Goal: Communication & Community: Participate in discussion

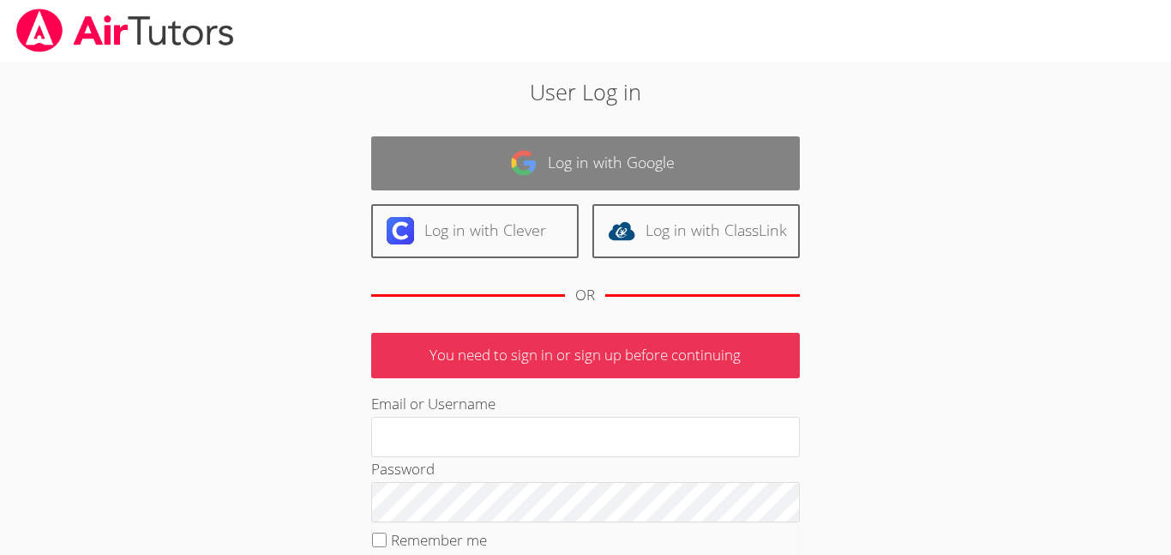
type input "[EMAIL_ADDRESS][PERSON_NAME][DOMAIN_NAME]"
click at [592, 181] on link "Log in with Google" at bounding box center [585, 163] width 429 height 54
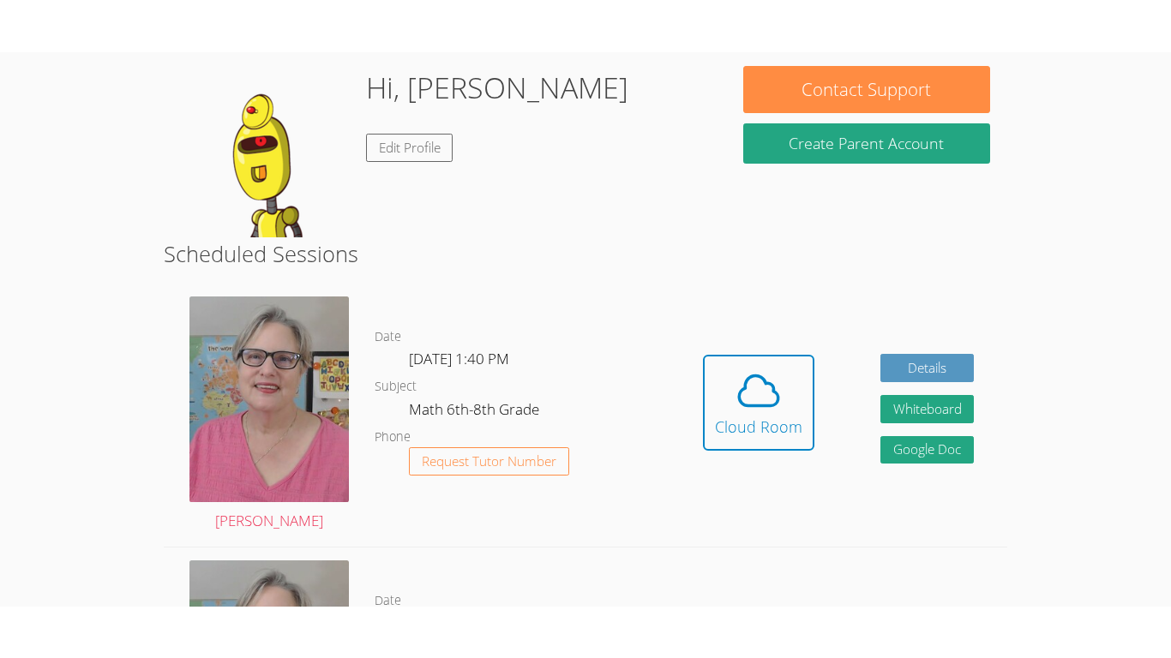
scroll to position [266, 0]
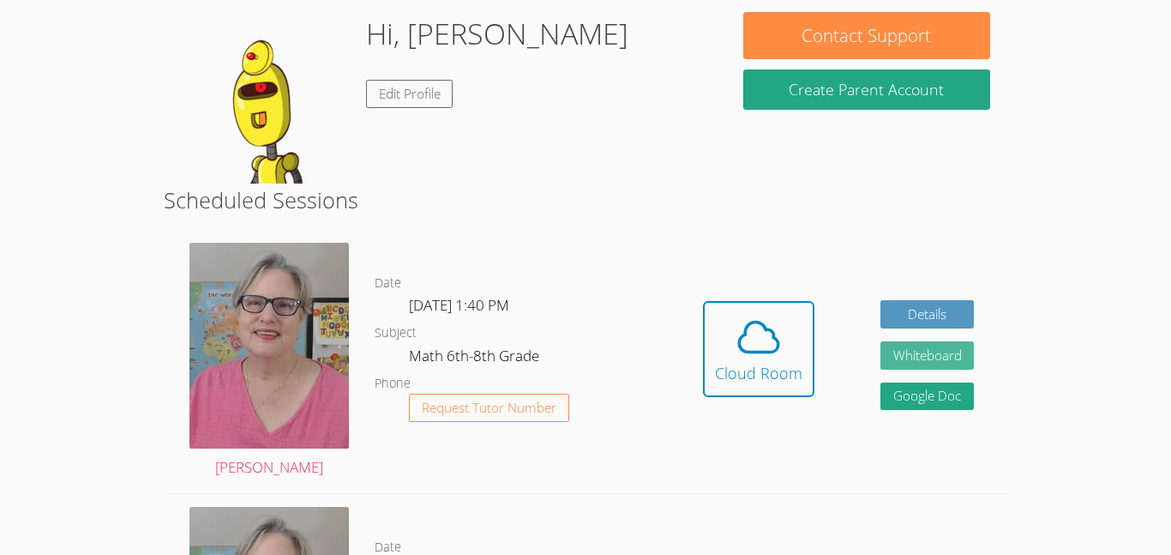
click at [966, 360] on button "Whiteboard" at bounding box center [927, 355] width 94 height 28
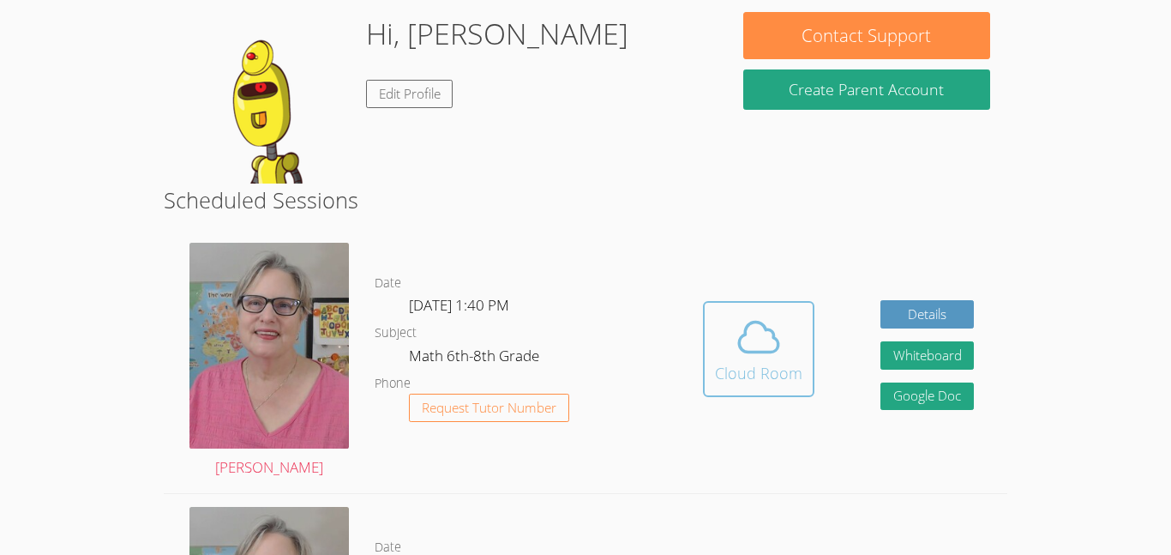
click at [788, 346] on span at bounding box center [758, 337] width 87 height 48
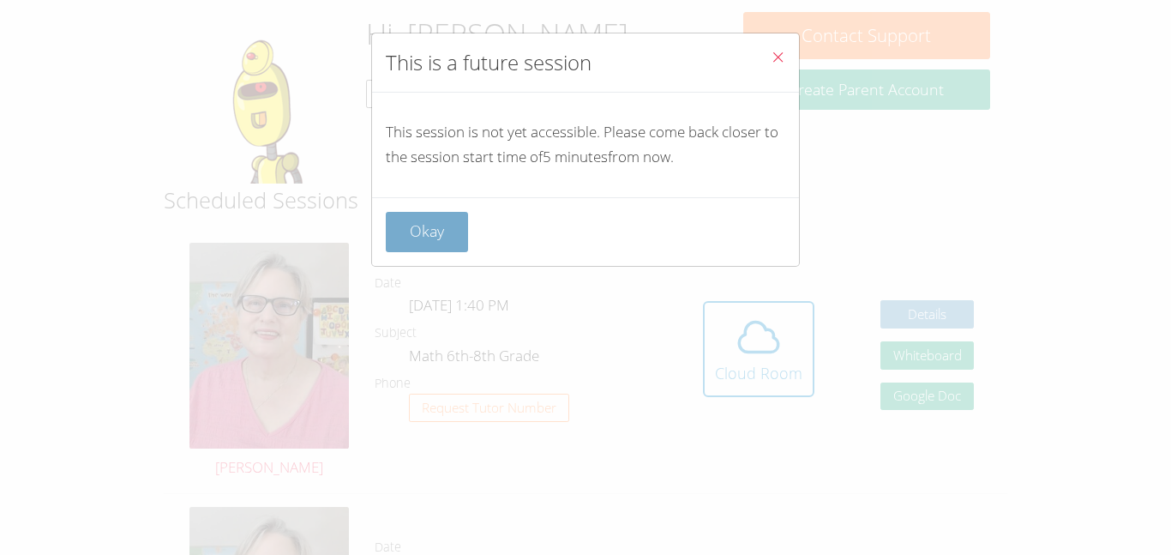
click at [450, 241] on button "Okay" at bounding box center [427, 232] width 82 height 40
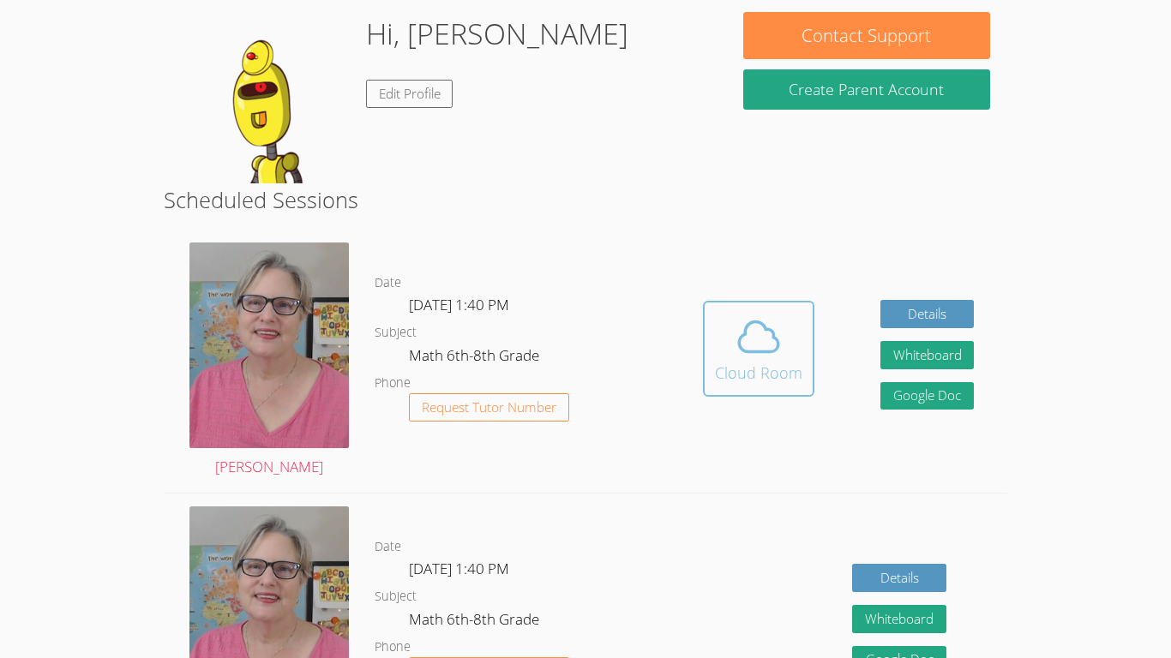
click at [743, 363] on div "Cloud Room" at bounding box center [758, 373] width 87 height 24
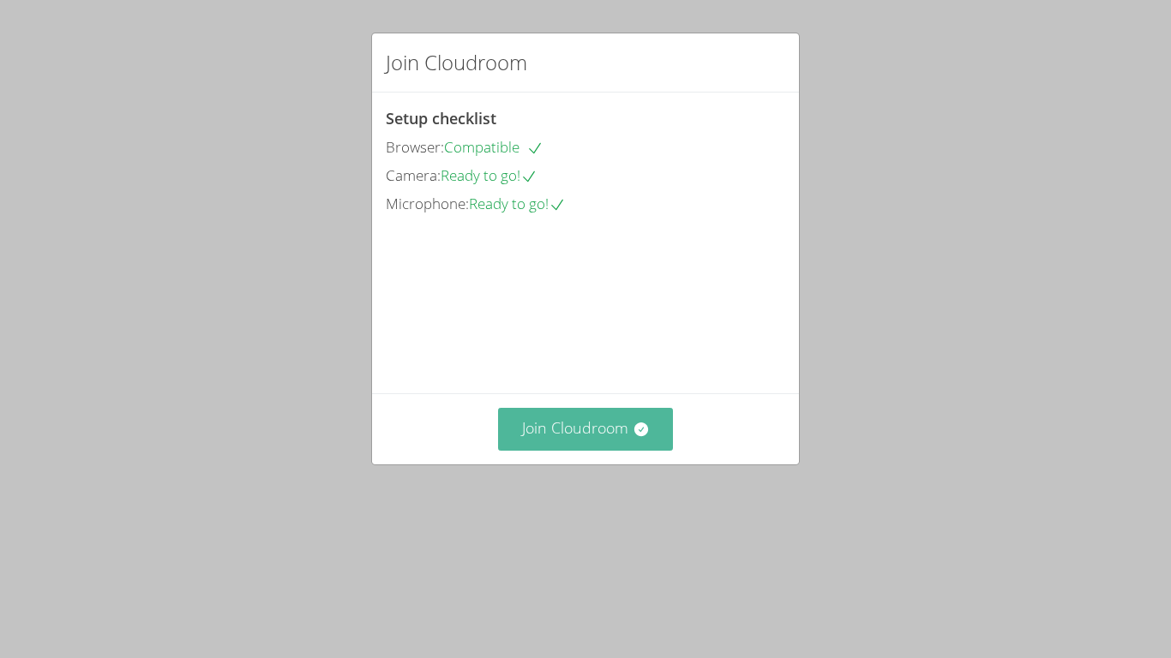
click at [603, 450] on button "Join Cloudroom" at bounding box center [586, 429] width 176 height 42
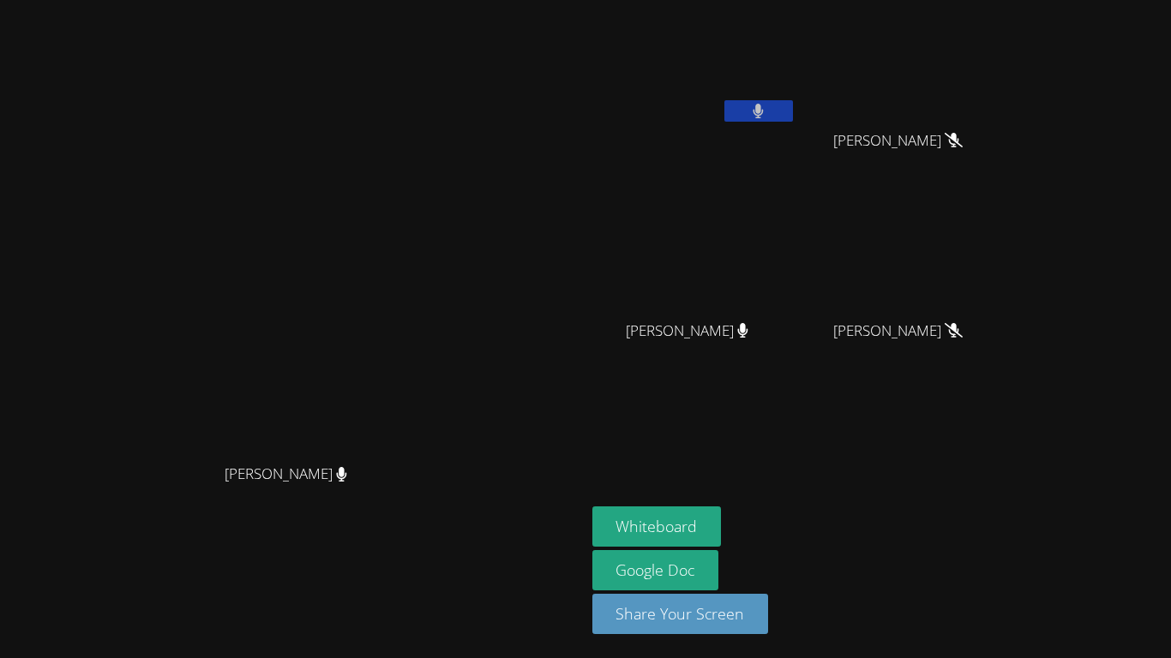
click at [793, 111] on button at bounding box center [758, 110] width 69 height 21
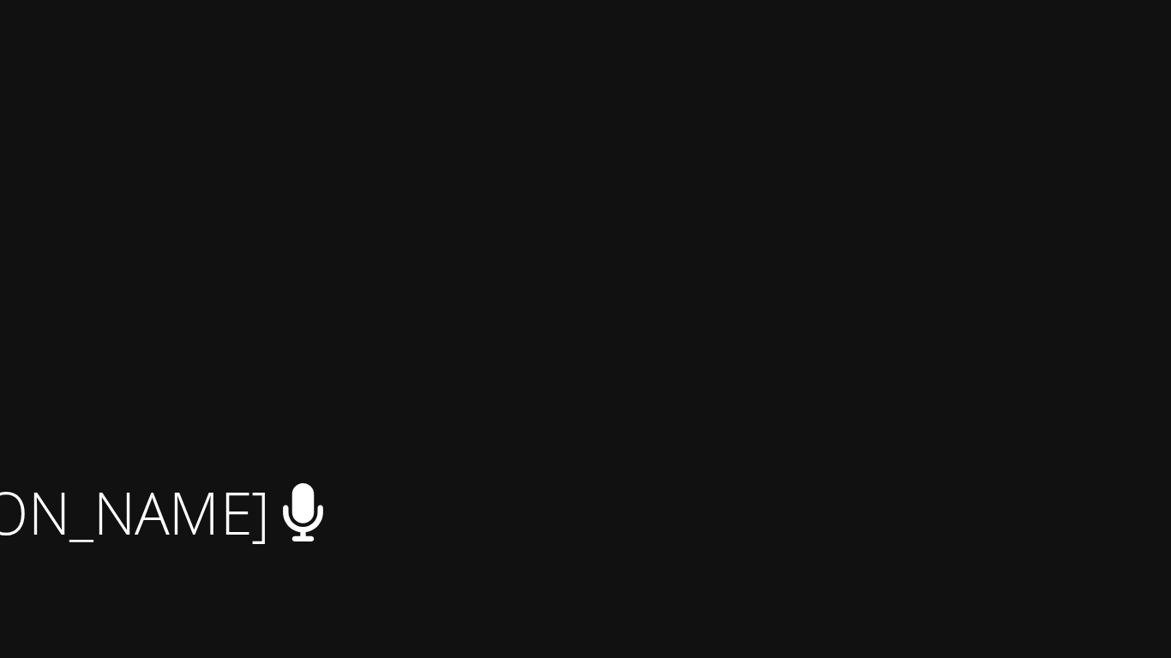
click at [1007, 27] on video at bounding box center [905, 64] width 204 height 115
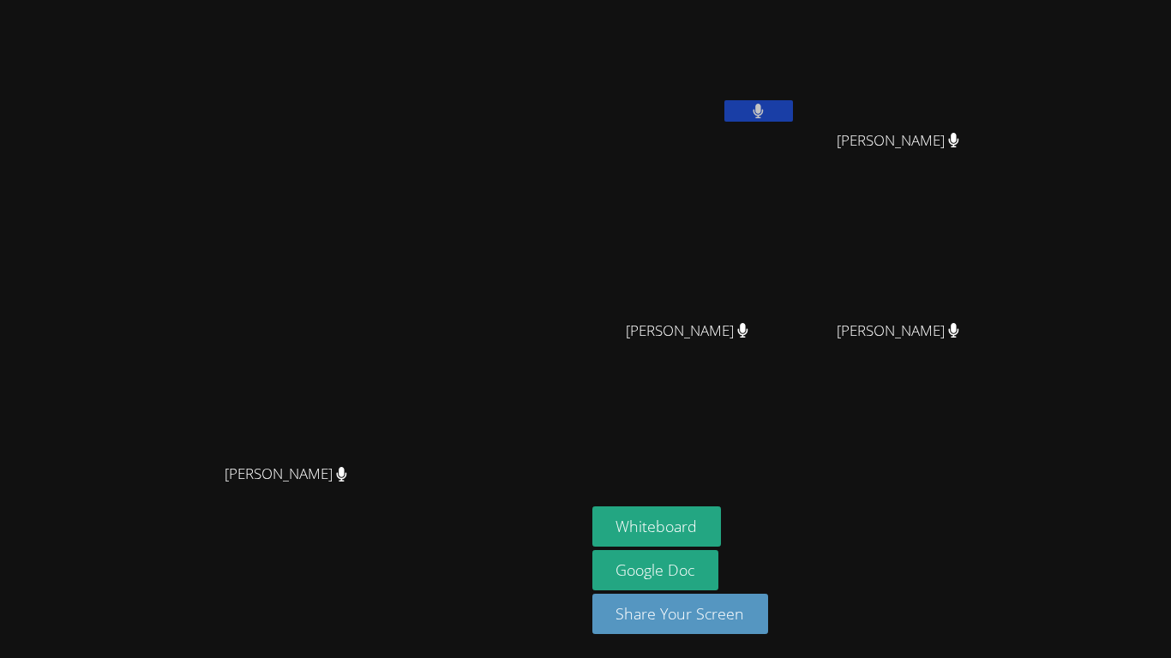
click at [788, 300] on video at bounding box center [694, 254] width 204 height 115
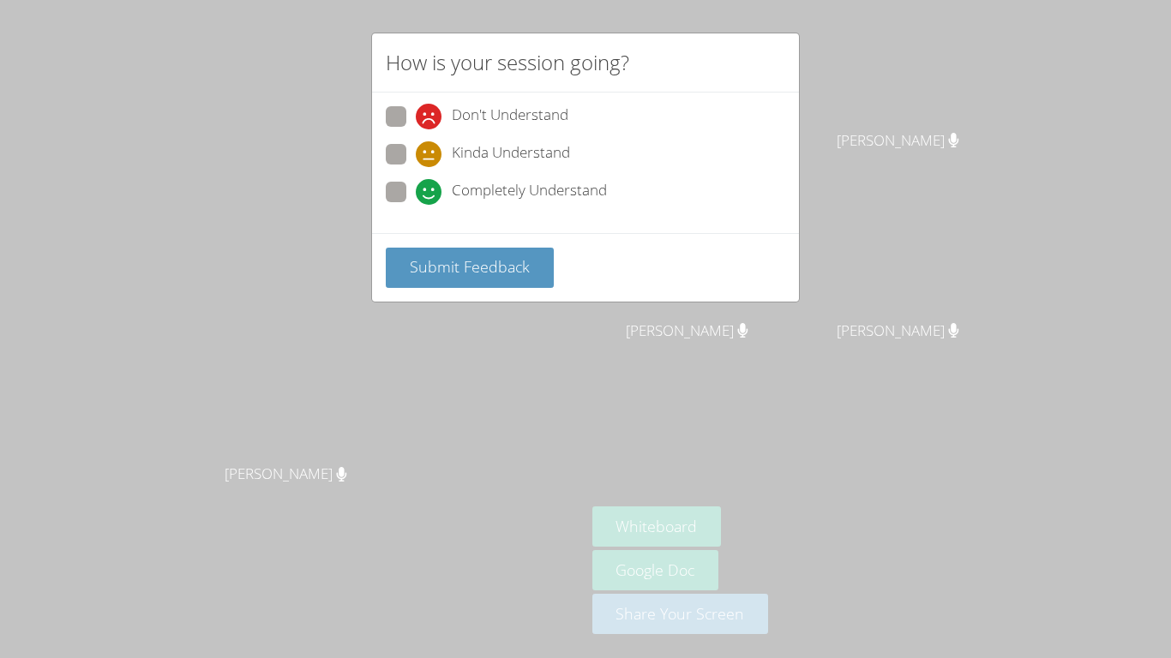
click at [524, 190] on span "Completely Understand" at bounding box center [529, 192] width 155 height 26
click at [430, 190] on input "Completely Understand" at bounding box center [423, 189] width 15 height 15
radio input "true"
click at [513, 277] on button "Submit Feedback" at bounding box center [470, 268] width 168 height 40
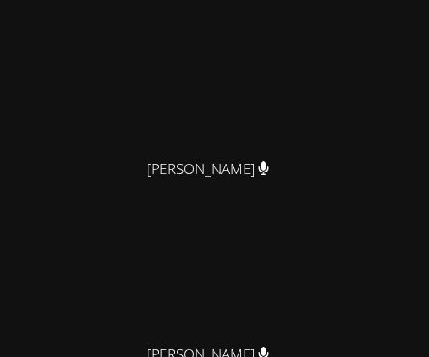
scroll to position [491, 0]
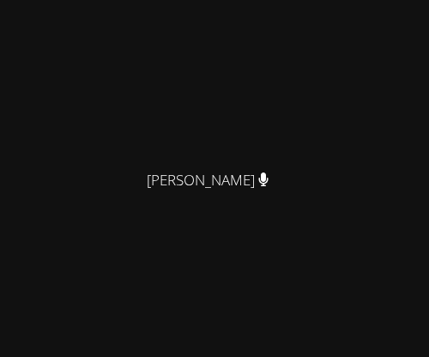
click at [141, 161] on video at bounding box center [214, 44] width 257 height 233
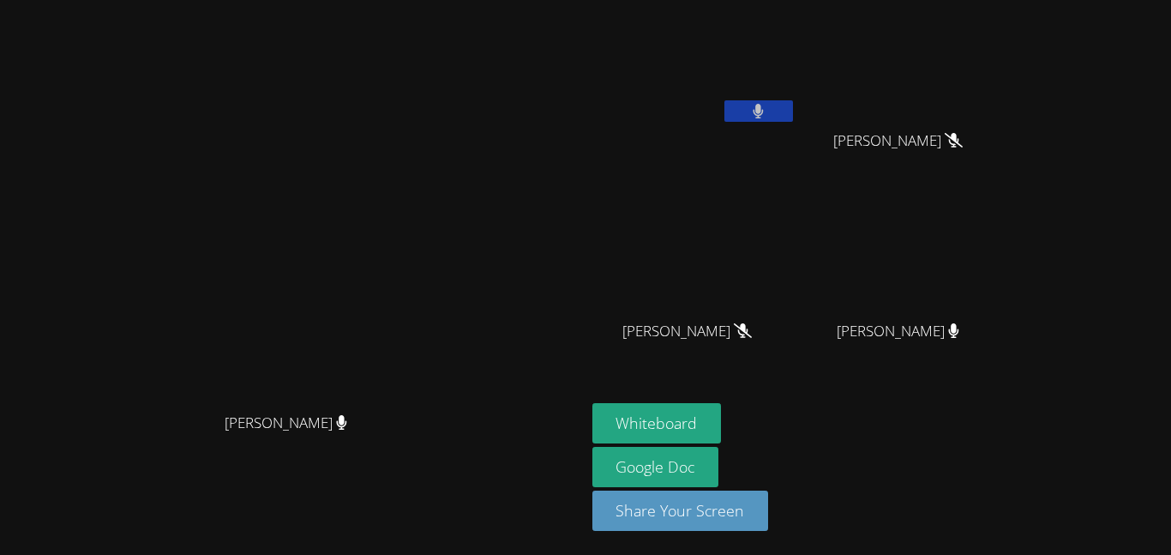
scroll to position [0, 0]
